Goal: Transaction & Acquisition: Purchase product/service

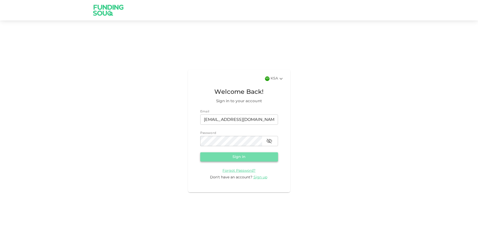
click at [253, 155] on button "Sign in" at bounding box center [239, 156] width 78 height 9
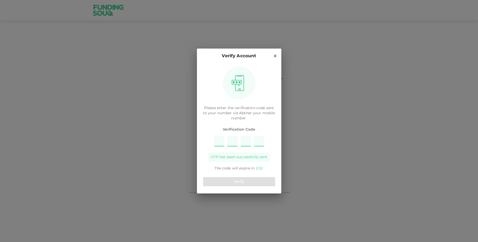
type input "9"
type input "6"
type input "5"
type input "2"
click at [267, 184] on button "Verify" at bounding box center [239, 181] width 72 height 9
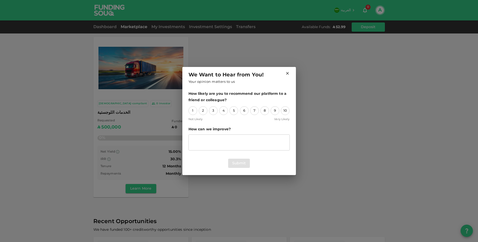
click at [286, 72] on icon at bounding box center [287, 73] width 3 height 3
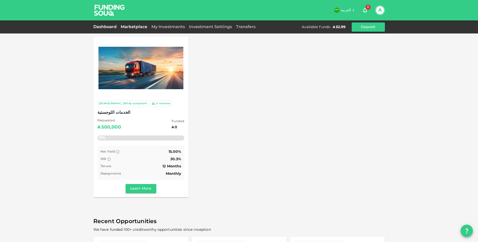
click at [112, 29] on link "Dashboard" at bounding box center [105, 27] width 25 height 4
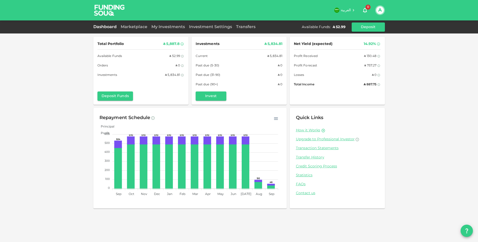
click at [437, 91] on div "Total Portfolio ʢ 5,887.8 Available Funds ʢ 52.99 Orders ʢ 0 Investments ʢ 5,83…" at bounding box center [239, 121] width 478 height 242
click at [113, 28] on link "Dashboard" at bounding box center [105, 27] width 25 height 4
click at [126, 27] on link "Marketplace" at bounding box center [134, 27] width 31 height 4
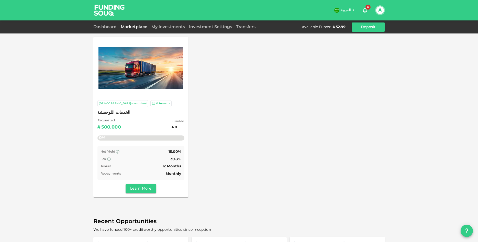
click at [177, 99] on div "[DEMOGRAPHIC_DATA]-compliant 0 Investor الخدمات اللوجستية Requested ʢ 500,000 F…" at bounding box center [140, 146] width 95 height 101
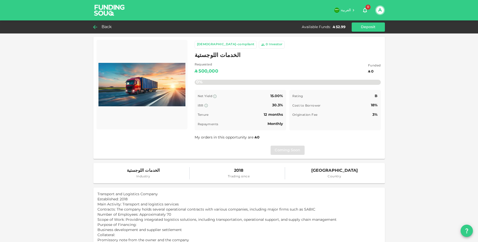
click at [98, 25] on div "Back" at bounding box center [103, 27] width 21 height 7
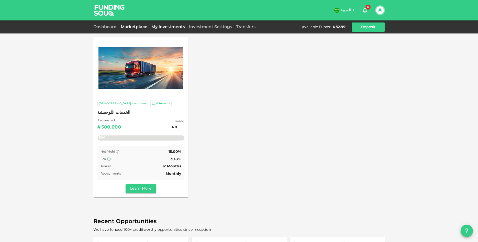
click at [170, 29] on link "My Investments" at bounding box center [168, 27] width 38 height 4
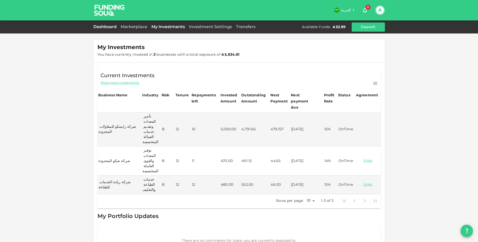
click at [108, 26] on link "Dashboard" at bounding box center [105, 27] width 25 height 4
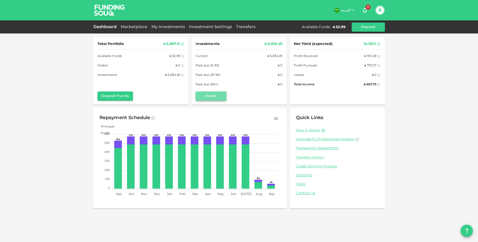
click at [216, 98] on button "Invest" at bounding box center [210, 95] width 31 height 9
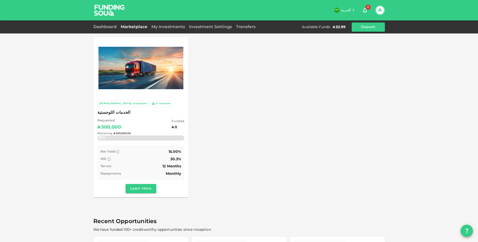
click at [121, 125] on div "Remaining : ʢ 500,000.00" at bounding box center [140, 133] width 87 height 20
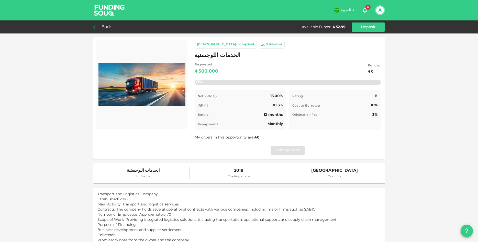
click at [99, 27] on div "Back" at bounding box center [103, 27] width 21 height 7
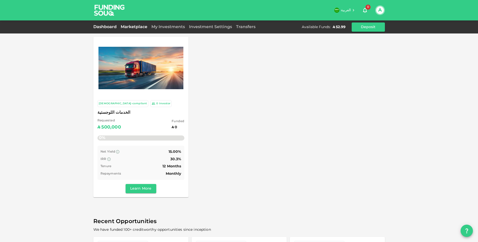
click at [96, 28] on link "Dashboard" at bounding box center [105, 27] width 25 height 4
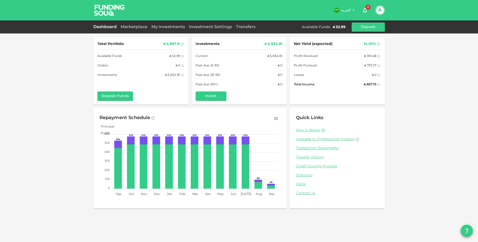
click at [382, 10] on button "A" at bounding box center [380, 10] width 8 height 8
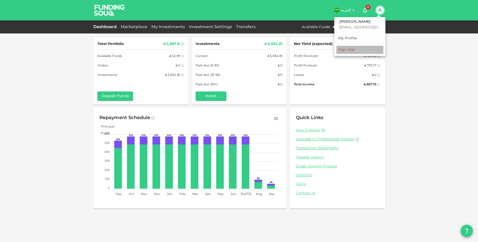
click at [366, 51] on li "Sign Out" at bounding box center [359, 50] width 47 height 8
